Goal: Navigation & Orientation: Find specific page/section

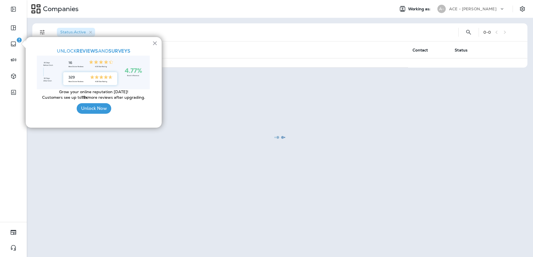
click at [156, 43] on button "×" at bounding box center [154, 43] width 5 height 9
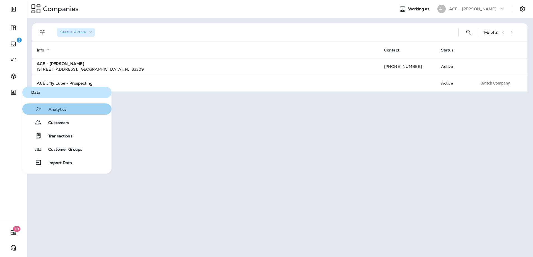
click at [58, 109] on span "Analytics" at bounding box center [54, 109] width 25 height 5
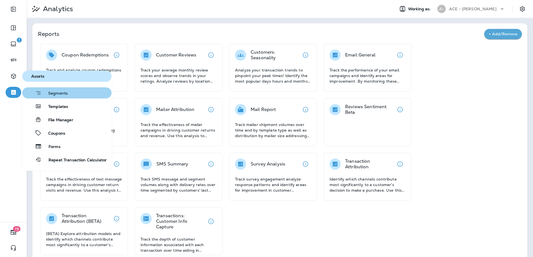
click at [60, 91] on span "Segments" at bounding box center [55, 94] width 26 height 6
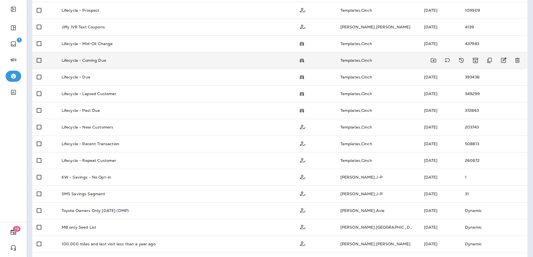
scroll to position [111, 0]
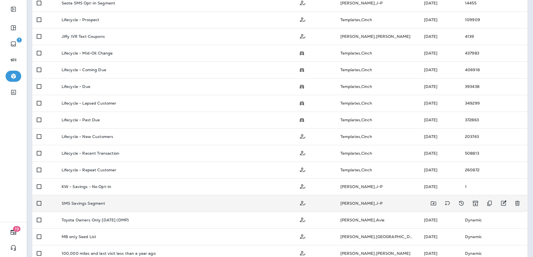
click at [71, 206] on td "SMS Savings Segment" at bounding box center [175, 203] width 237 height 17
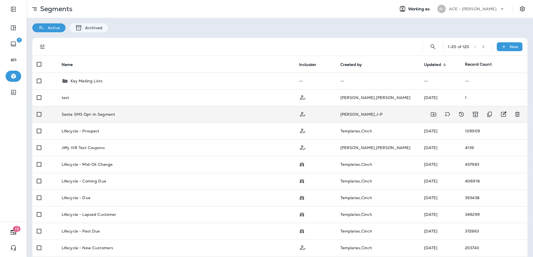
click at [94, 115] on p "Seota SMS Opt-in Segment" at bounding box center [88, 114] width 53 height 4
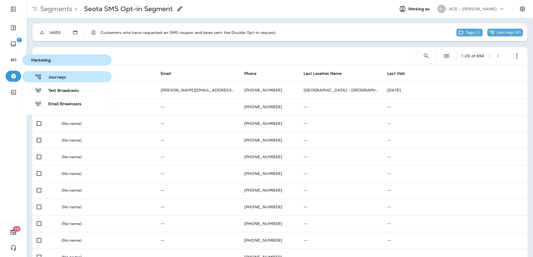
click at [63, 74] on div "Journeys" at bounding box center [46, 77] width 42 height 7
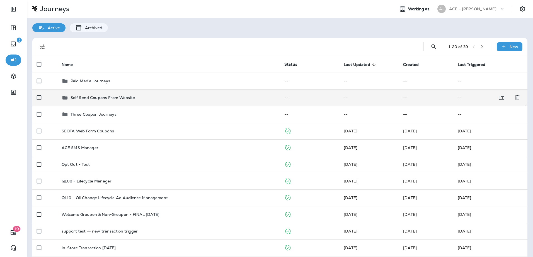
click at [88, 96] on p "Self Send Coupons From Website" at bounding box center [102, 98] width 64 height 4
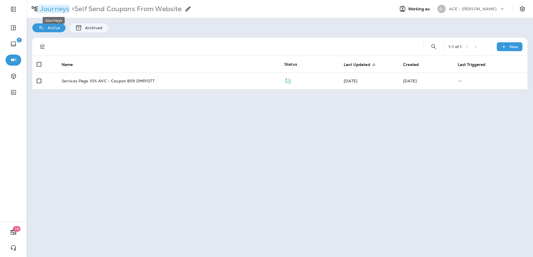
click at [52, 9] on p "Journeys" at bounding box center [53, 9] width 31 height 8
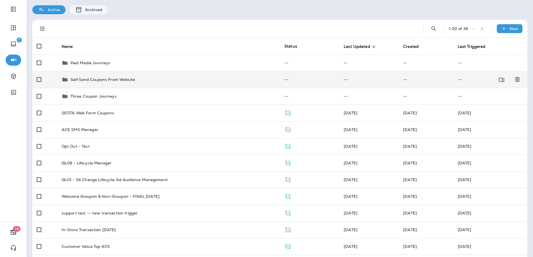
scroll to position [28, 0]
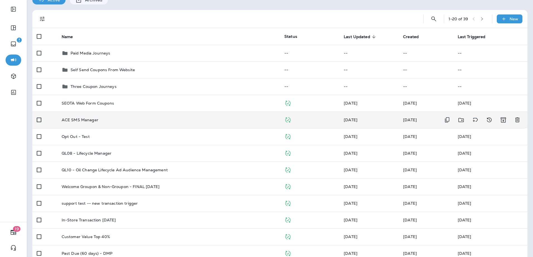
click at [76, 120] on p "ACE SMS Manager" at bounding box center [80, 120] width 37 height 4
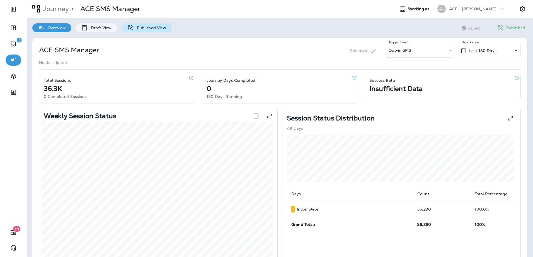
click at [140, 29] on p "Published View" at bounding box center [150, 28] width 32 height 4
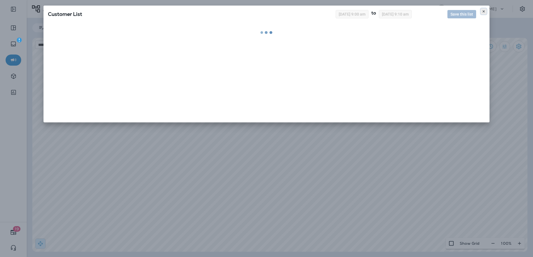
click at [483, 11] on use at bounding box center [483, 11] width 2 height 2
